Goal: Book appointment/travel/reservation

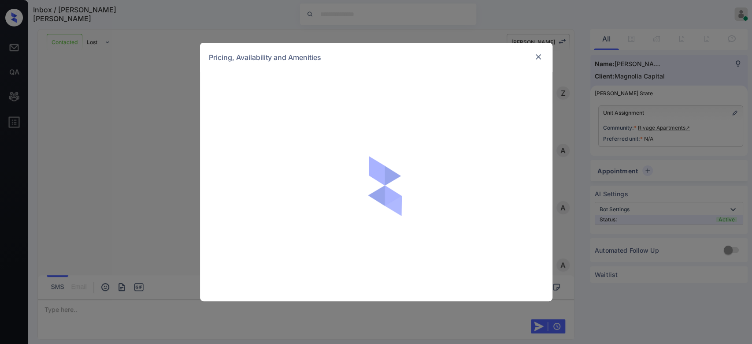
scroll to position [843, 0]
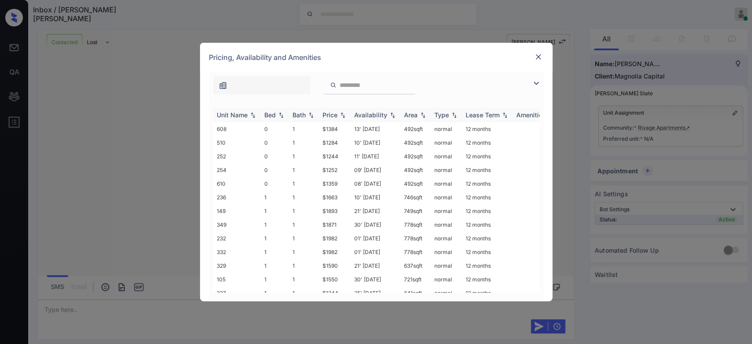
click at [330, 110] on th "Price" at bounding box center [335, 115] width 32 height 15
click at [335, 125] on td "$1244" at bounding box center [335, 129] width 32 height 14
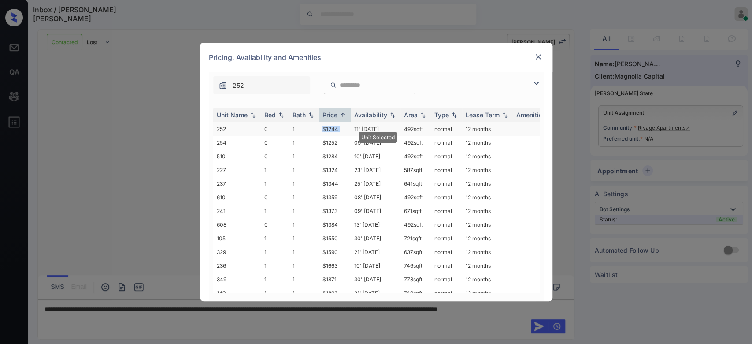
click at [335, 125] on td "$1244" at bounding box center [335, 129] width 32 height 14
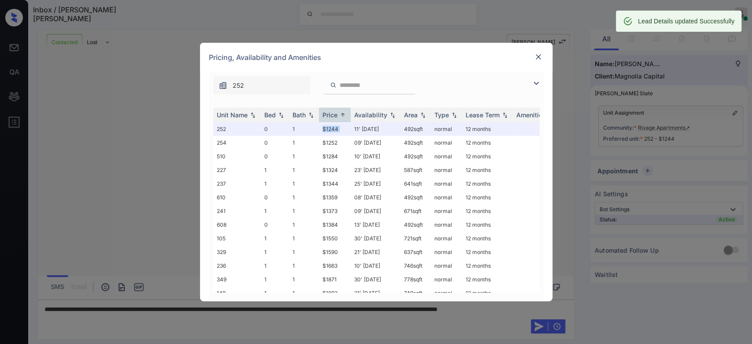
click at [539, 57] on img at bounding box center [538, 56] width 9 height 9
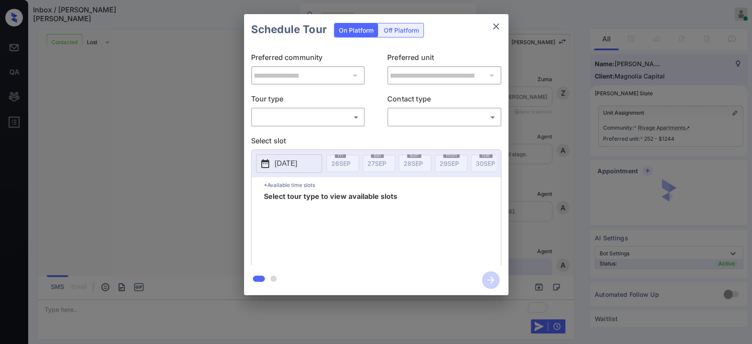
scroll to position [1072, 0]
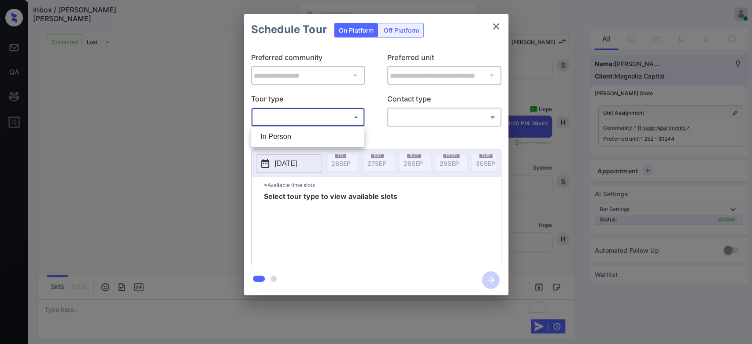
drag, startPoint x: 299, startPoint y: 119, endPoint x: 284, endPoint y: 137, distance: 23.5
click at [284, 137] on body "Inbox / Nash Lindstrom Mukesh Online Set yourself offline Set yourself on break…" at bounding box center [376, 172] width 752 height 344
click at [284, 137] on li "In Person" at bounding box center [307, 137] width 109 height 16
type input "********"
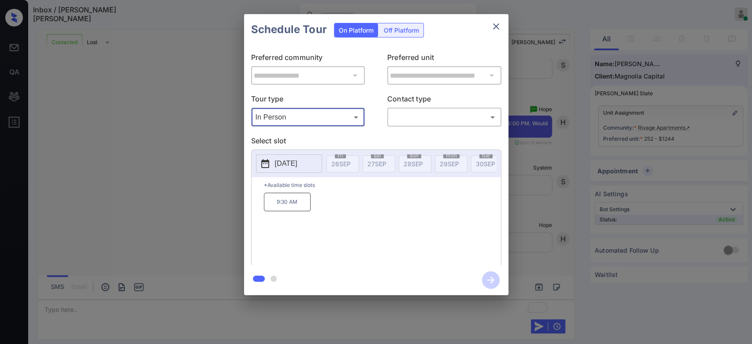
click at [297, 165] on p "[DATE]" at bounding box center [286, 163] width 22 height 11
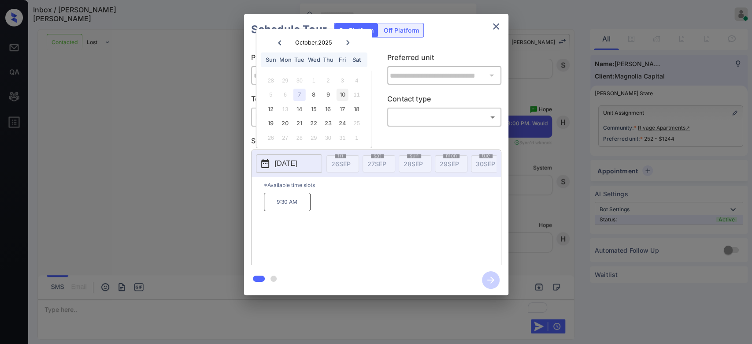
click at [344, 98] on div "10" at bounding box center [343, 95] width 12 height 12
click at [301, 93] on div "7" at bounding box center [299, 95] width 12 height 12
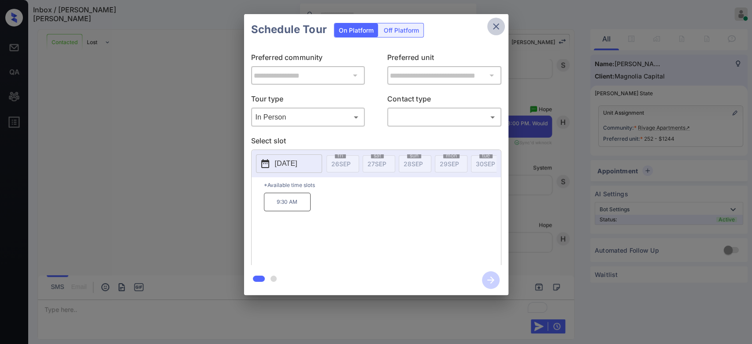
click at [492, 30] on icon "close" at bounding box center [496, 26] width 11 height 11
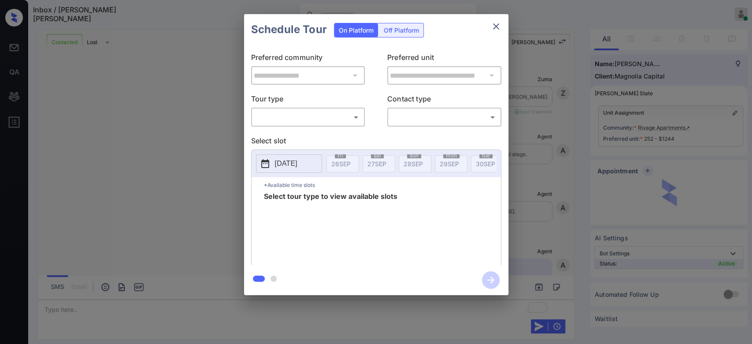
scroll to position [367, 0]
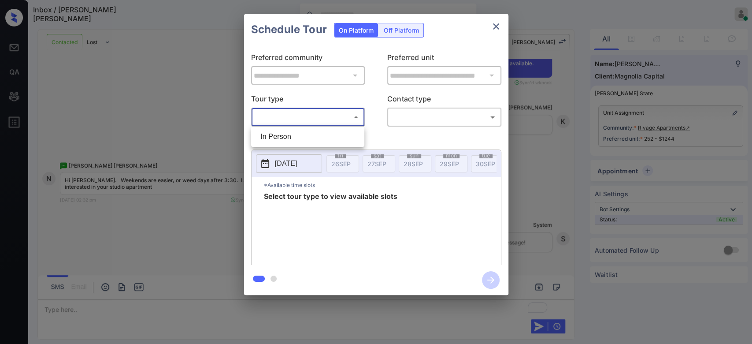
click at [345, 119] on body "Inbox / [PERSON_NAME] [PERSON_NAME] Online Set yourself offline Set yourself on…" at bounding box center [376, 172] width 752 height 344
click at [291, 141] on li "In Person" at bounding box center [307, 137] width 109 height 16
type input "********"
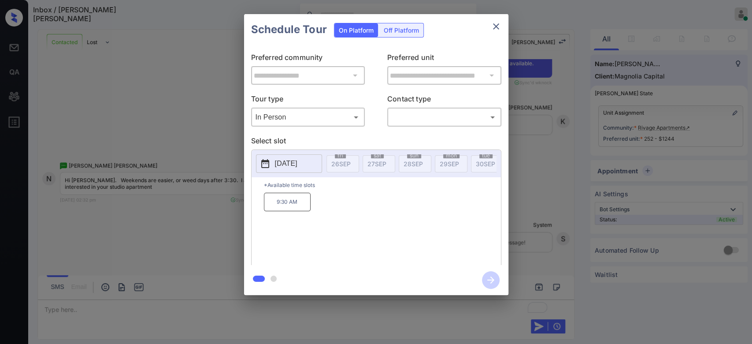
click at [282, 164] on p "[DATE]" at bounding box center [286, 163] width 22 height 11
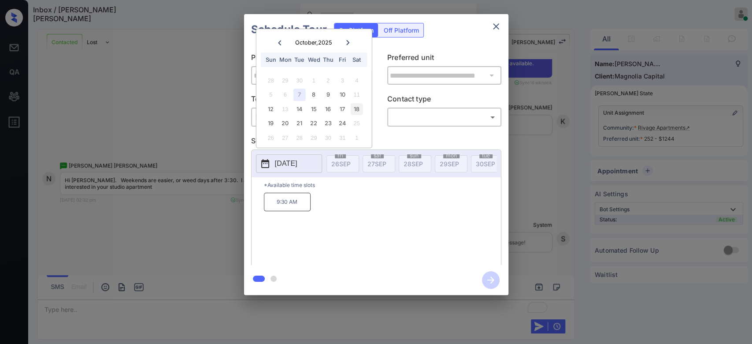
click at [357, 108] on div "18" at bounding box center [357, 109] width 12 height 12
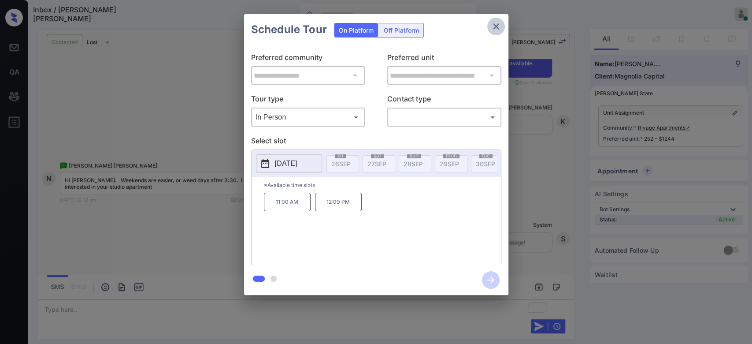
click at [499, 26] on icon "close" at bounding box center [496, 26] width 11 height 11
